Goal: Information Seeking & Learning: Find specific fact

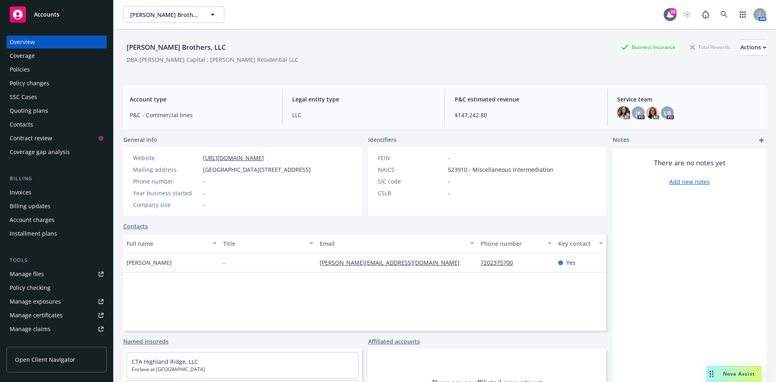
click at [36, 70] on div "Policies" at bounding box center [57, 69] width 94 height 13
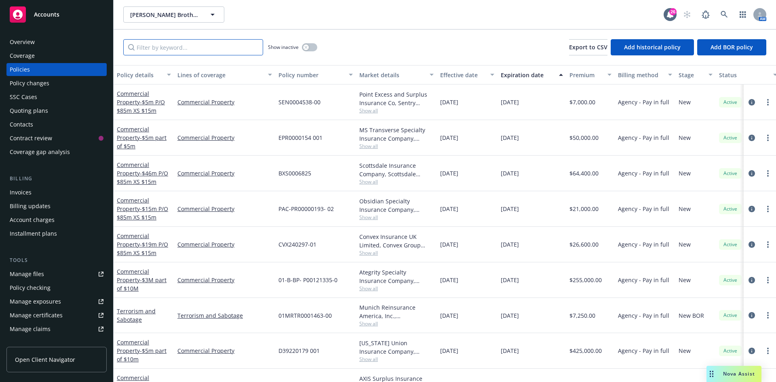
click at [183, 50] on input "Filter by keyword..." at bounding box center [193, 47] width 140 height 16
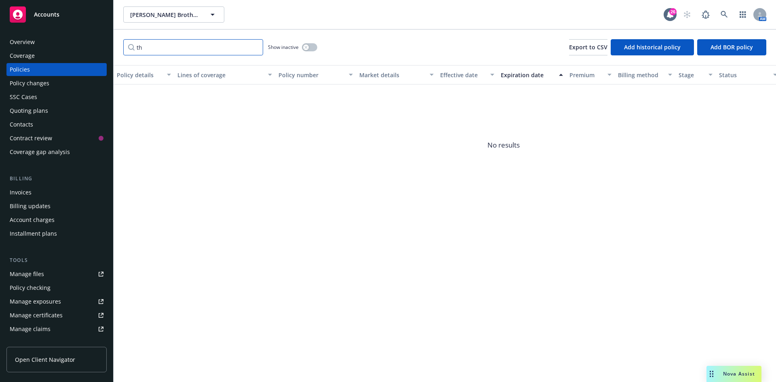
type input "t"
type input "a"
type input "c"
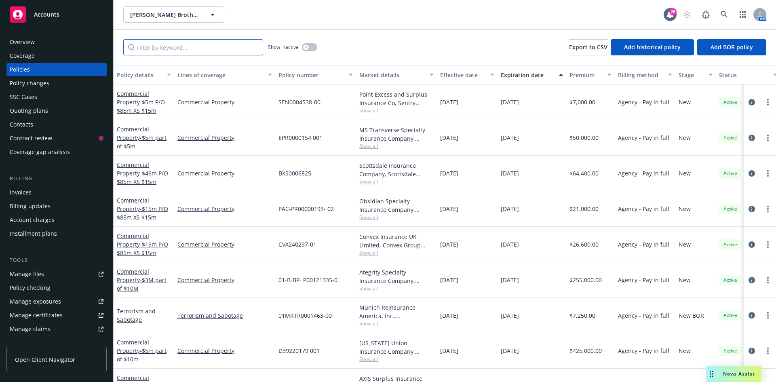
click at [176, 47] on input "Filter by keyword..." at bounding box center [193, 47] width 140 height 16
click at [366, 109] on span "Show all" at bounding box center [396, 110] width 74 height 7
click at [727, 14] on icon at bounding box center [723, 14] width 7 height 7
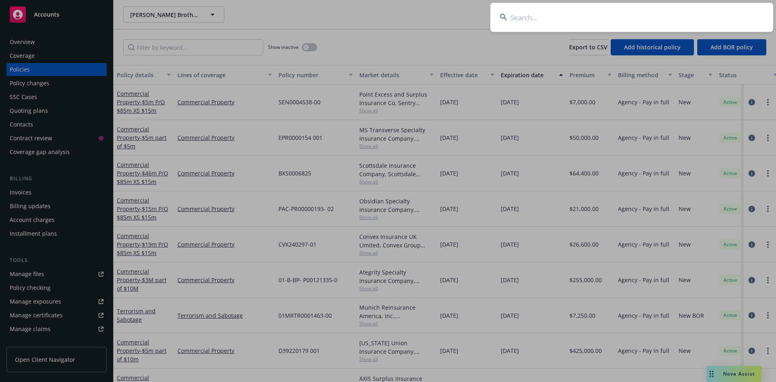
click at [708, 19] on input at bounding box center [631, 17] width 283 height 29
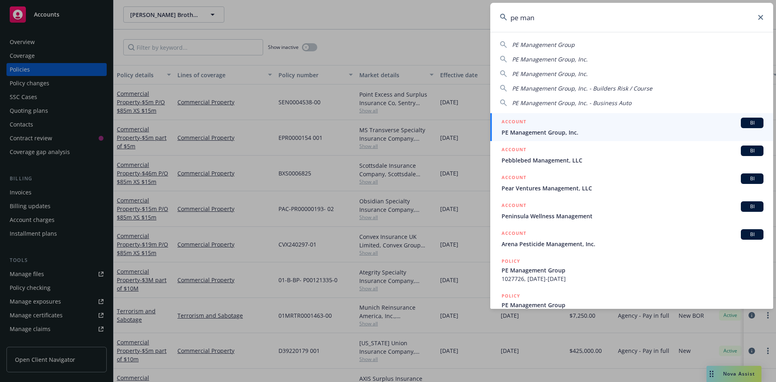
type input "pe man"
click at [561, 131] on span "PE Management Group, Inc." at bounding box center [632, 132] width 262 height 8
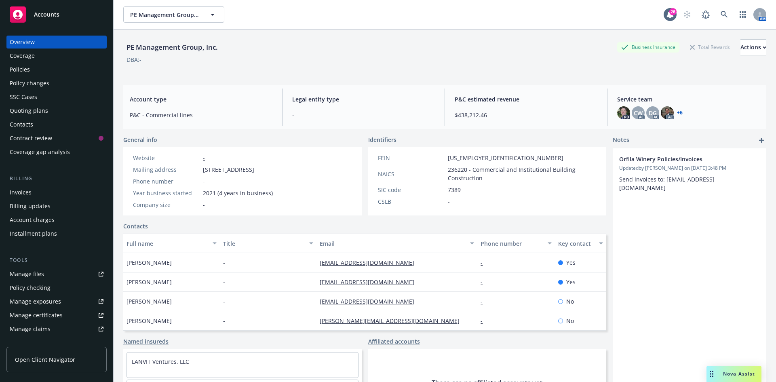
click at [25, 67] on div "Policies" at bounding box center [20, 69] width 20 height 13
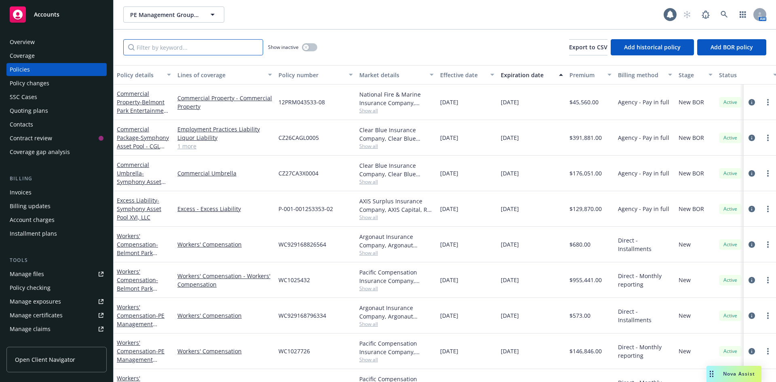
click at [189, 46] on input "Filter by keyword..." at bounding box center [193, 47] width 140 height 16
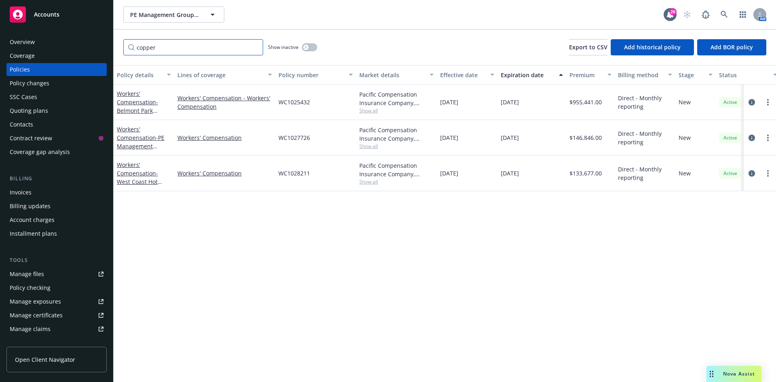
drag, startPoint x: 166, startPoint y: 42, endPoint x: 95, endPoint y: 37, distance: 70.9
click at [92, 44] on div "Accounts Overview Coverage Policies Policy changes SSC Cases Quoting plans Cont…" at bounding box center [388, 191] width 776 height 382
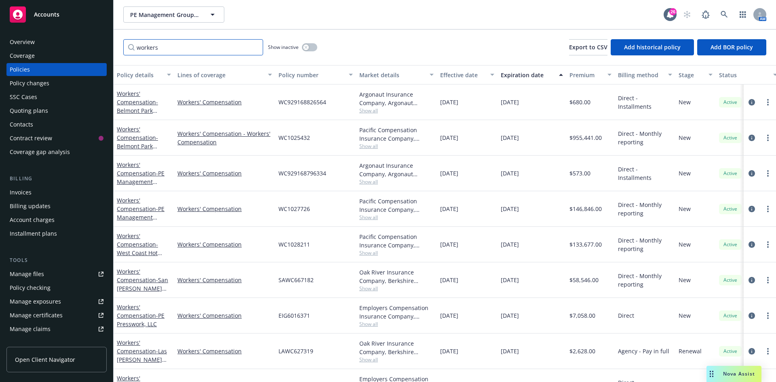
type input "workers"
click at [362, 215] on span "Show all" at bounding box center [396, 217] width 74 height 7
click at [373, 179] on span "Show all" at bounding box center [396, 181] width 74 height 7
click at [370, 145] on span "Show all" at bounding box center [396, 146] width 74 height 7
click at [257, 180] on div "Workers' Compensation" at bounding box center [224, 174] width 101 height 36
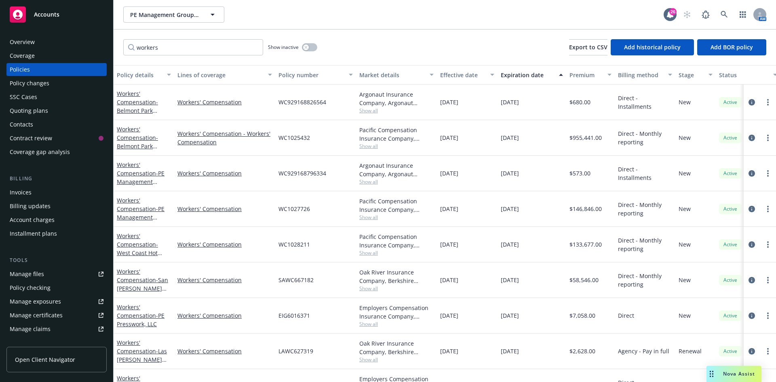
click at [368, 112] on span "Show all" at bounding box center [396, 110] width 74 height 7
click at [748, 104] on icon "circleInformation" at bounding box center [751, 102] width 6 height 6
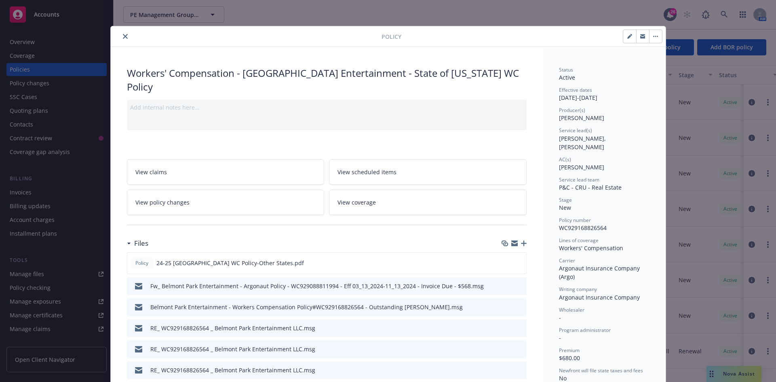
click at [519, 324] on button "preview file" at bounding box center [518, 327] width 9 height 7
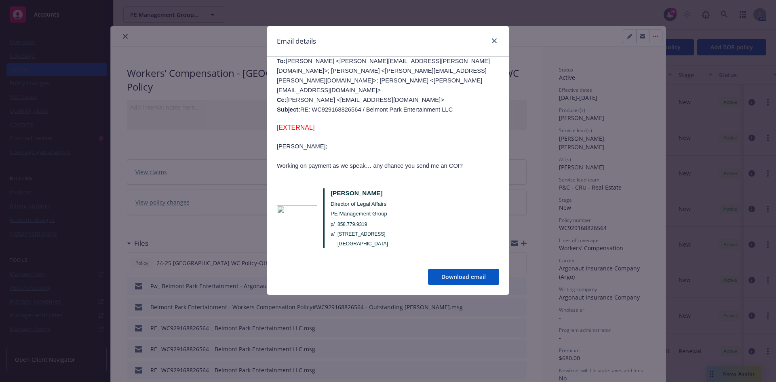
scroll to position [323, 0]
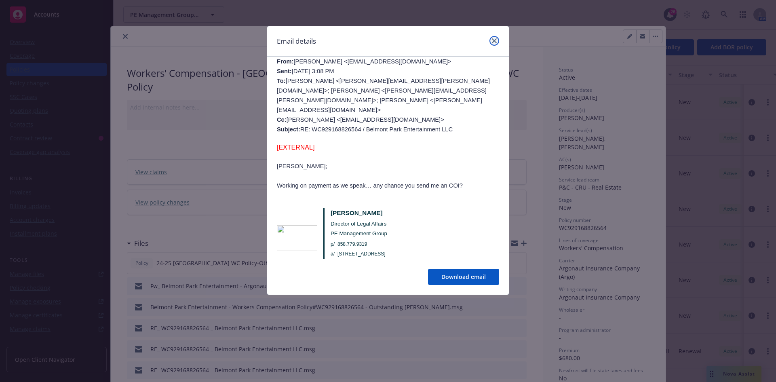
click at [494, 43] on link "close" at bounding box center [494, 41] width 10 height 10
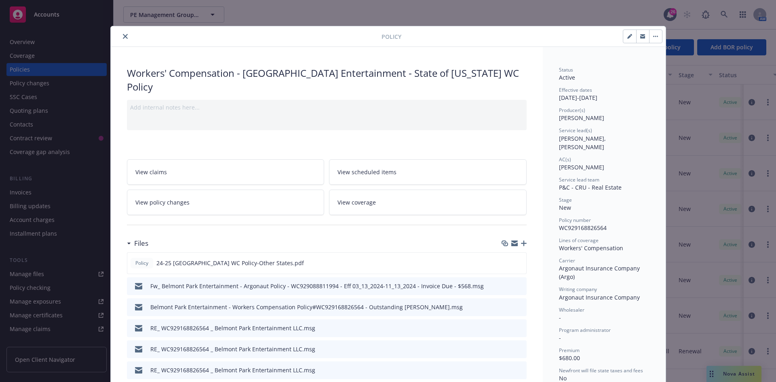
click at [123, 35] on icon "close" at bounding box center [125, 36] width 5 height 5
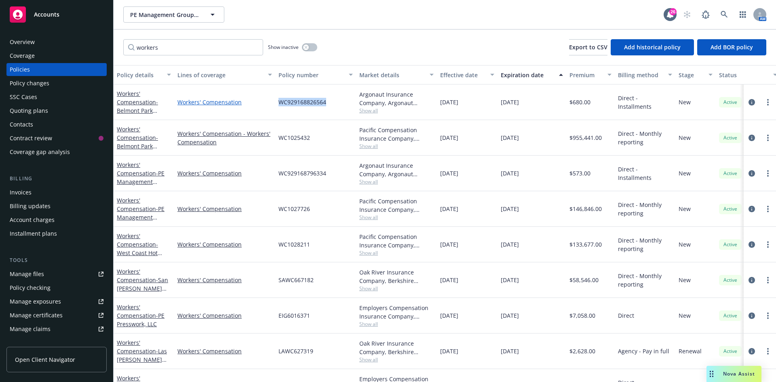
drag, startPoint x: 330, startPoint y: 103, endPoint x: 260, endPoint y: 103, distance: 70.3
click at [260, 103] on div "Workers' Compensation - [GEOGRAPHIC_DATA] Entertainment - State of [US_STATE] W…" at bounding box center [504, 102] width 780 height 36
copy div "WC929168826564"
drag, startPoint x: 330, startPoint y: 177, endPoint x: 279, endPoint y: 177, distance: 51.7
click at [279, 177] on div "WC929168796334" at bounding box center [315, 174] width 81 height 36
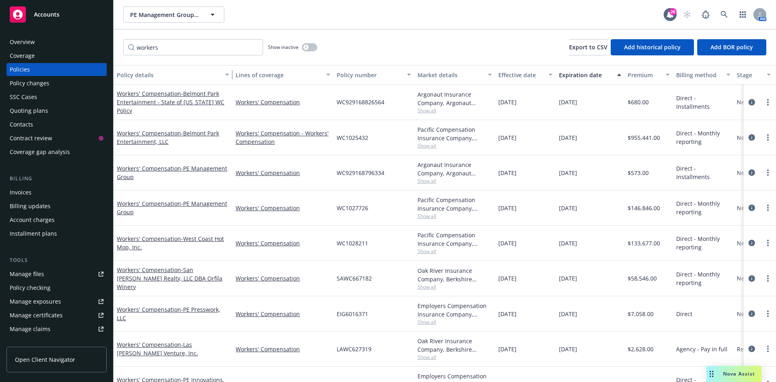
drag, startPoint x: 170, startPoint y: 74, endPoint x: 228, endPoint y: 78, distance: 58.3
click at [228, 78] on div "button" at bounding box center [228, 74] width 4 height 19
drag, startPoint x: 371, startPoint y: 140, endPoint x: 336, endPoint y: 140, distance: 34.7
click at [336, 140] on div "WC1025432" at bounding box center [373, 137] width 81 height 35
copy span "WC1025432"
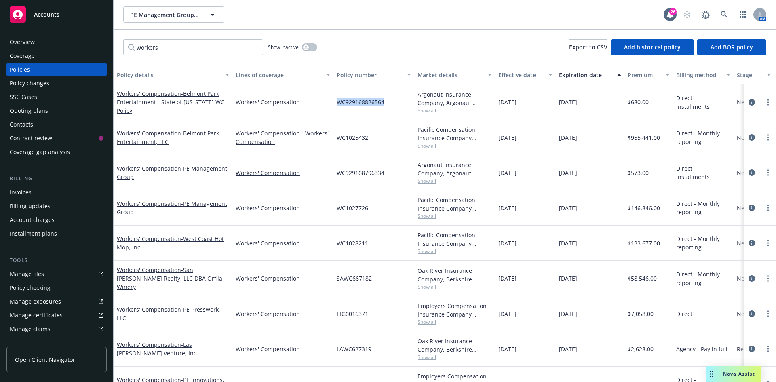
drag, startPoint x: 386, startPoint y: 102, endPoint x: 334, endPoint y: 107, distance: 51.6
click at [334, 107] on div "WC929168826564" at bounding box center [373, 102] width 81 height 36
copy span "WC929168826564"
drag, startPoint x: 390, startPoint y: 175, endPoint x: 337, endPoint y: 175, distance: 52.5
click at [337, 175] on div "WC929168796334" at bounding box center [373, 172] width 81 height 35
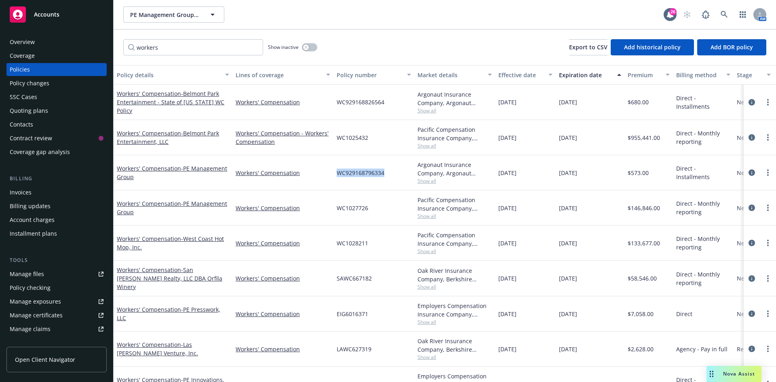
copy span "WC929168796334"
click at [366, 210] on span "WC1027726" at bounding box center [352, 208] width 32 height 8
drag, startPoint x: 372, startPoint y: 209, endPoint x: 337, endPoint y: 210, distance: 34.8
click at [337, 210] on div "WC1027726" at bounding box center [373, 207] width 81 height 35
copy span "WC1027726"
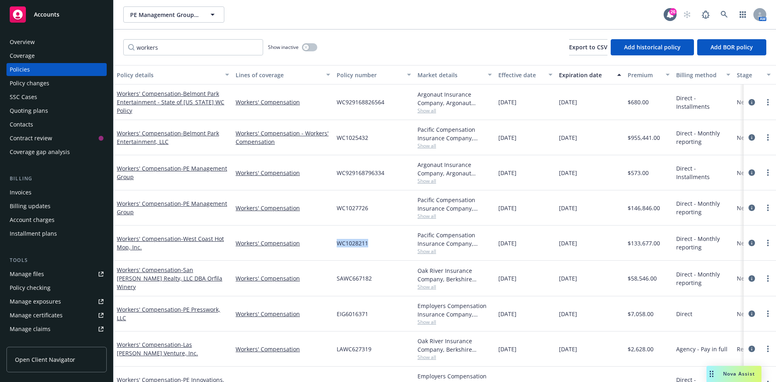
drag, startPoint x: 374, startPoint y: 244, endPoint x: 334, endPoint y: 246, distance: 40.0
click at [334, 246] on div "WC1028211" at bounding box center [373, 242] width 81 height 35
copy span "WC1028211"
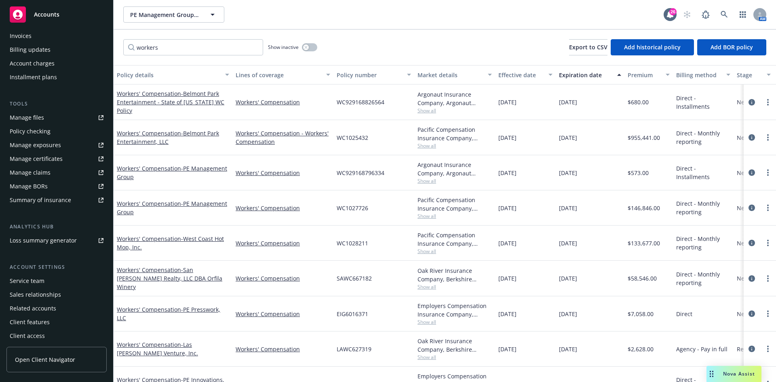
scroll to position [158, 0]
click at [50, 116] on link "Manage files" at bounding box center [56, 115] width 100 height 13
